Goal: Book appointment/travel/reservation

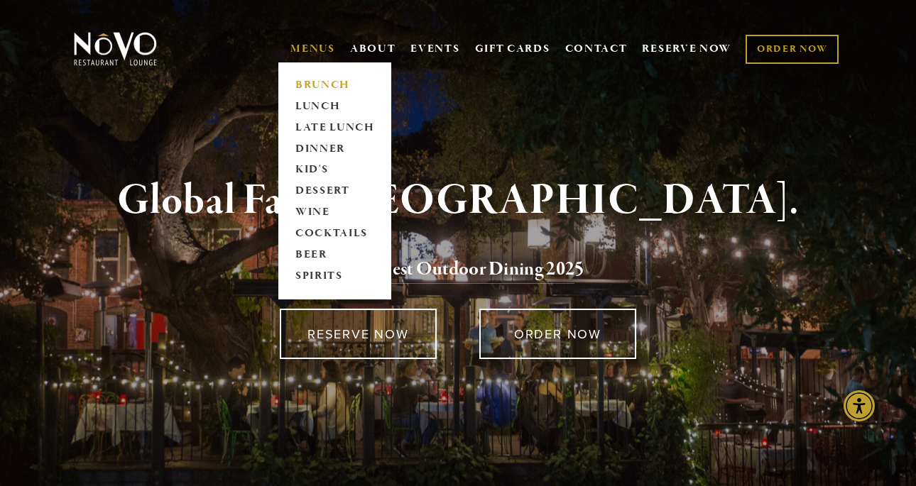
click at [308, 81] on link "BRUNCH" at bounding box center [334, 85] width 89 height 21
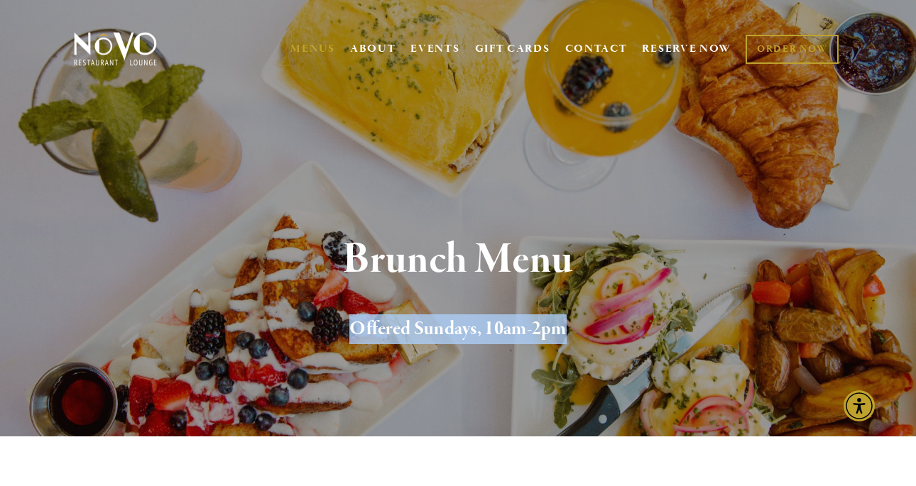
drag, startPoint x: 403, startPoint y: 331, endPoint x: 591, endPoint y: 329, distance: 187.4
click at [591, 329] on h2 "Offered Sundays, 10am-2pm" at bounding box center [457, 330] width 727 height 30
click at [604, 337] on h2 "Offered Sundays, 10am-2pm" at bounding box center [457, 330] width 727 height 30
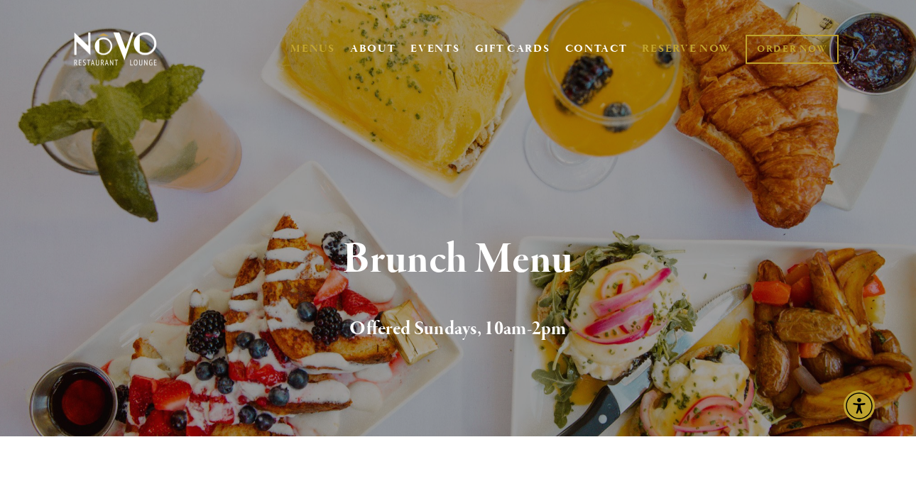
click at [694, 45] on link "RESERVE NOW" at bounding box center [686, 49] width 89 height 27
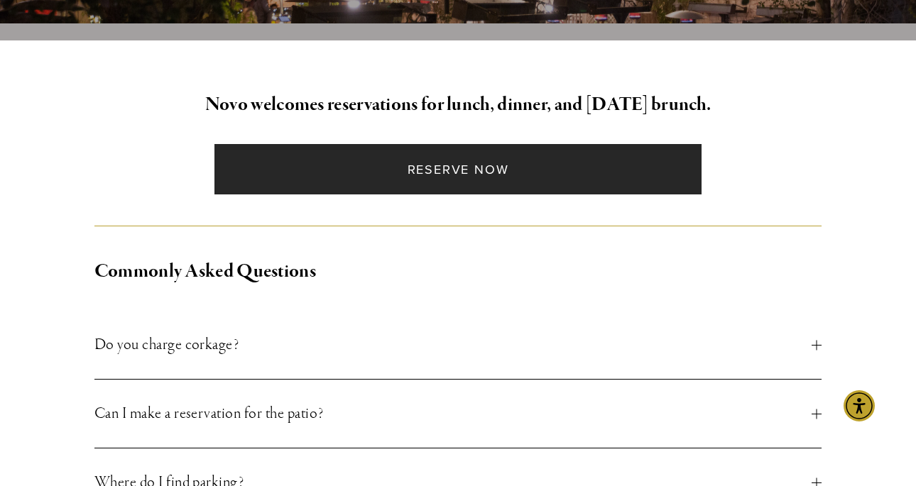
scroll to position [355, 0]
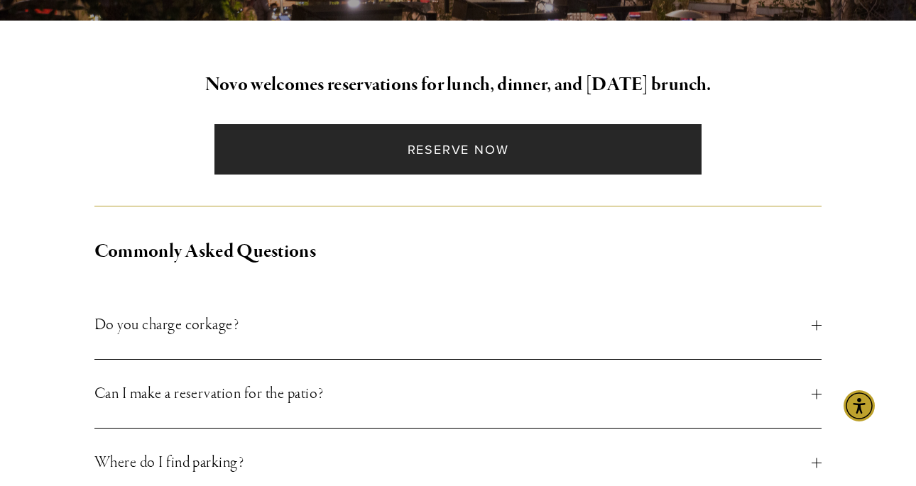
click at [487, 154] on link "Reserve Now" at bounding box center [458, 149] width 488 height 50
